Goal: Find specific page/section: Find specific page/section

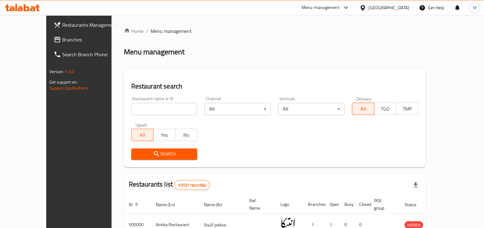
click at [138, 109] on input "search" at bounding box center [164, 109] width 66 height 12
paste input "701899"
type input "701899"
click button "Search" at bounding box center [164, 154] width 66 height 11
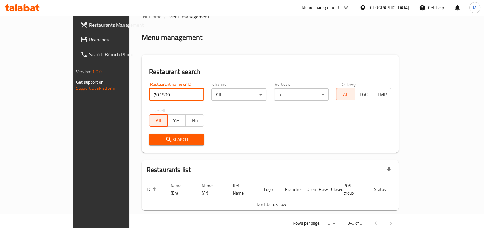
scroll to position [23, 0]
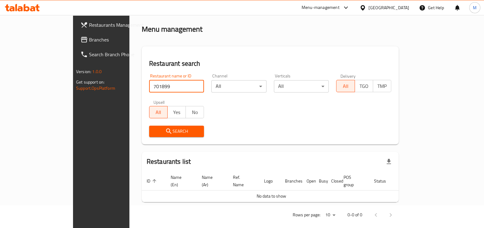
click at [154, 88] on input "701899" at bounding box center [176, 86] width 55 height 12
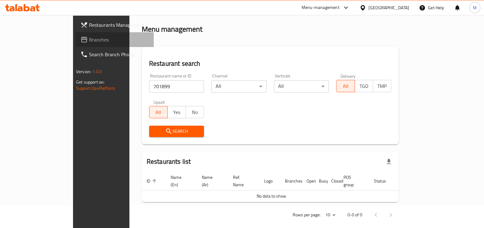
click at [89, 40] on span "Branches" at bounding box center [119, 39] width 60 height 7
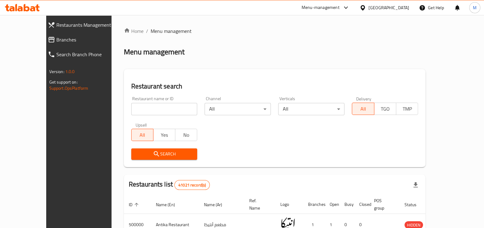
click at [148, 115] on input "search" at bounding box center [164, 109] width 66 height 12
paste input "702165"
type input "702165"
click button "Search" at bounding box center [164, 154] width 66 height 11
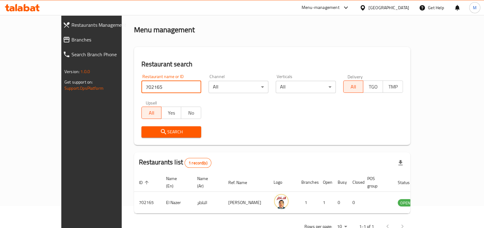
scroll to position [34, 0]
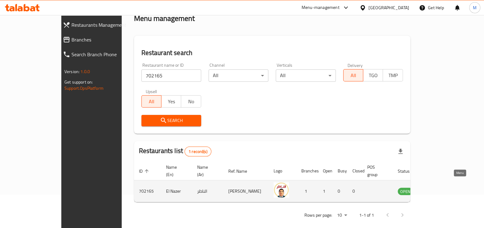
click at [437, 188] on icon "enhanced table" at bounding box center [433, 191] width 7 height 7
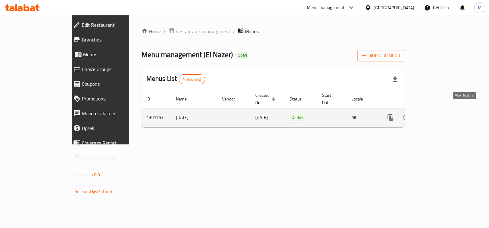
click at [438, 115] on icon "enhanced table" at bounding box center [436, 118] width 6 height 6
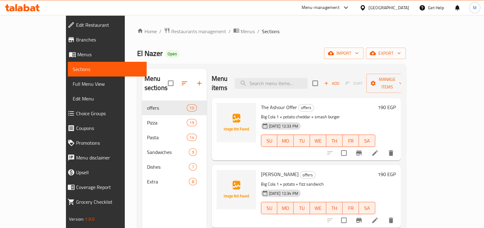
click at [330, 22] on div "Home / Restaurants management / Menus / Sections El Nazer Open import export Me…" at bounding box center [271, 165] width 293 height 300
